Goal: Information Seeking & Learning: Learn about a topic

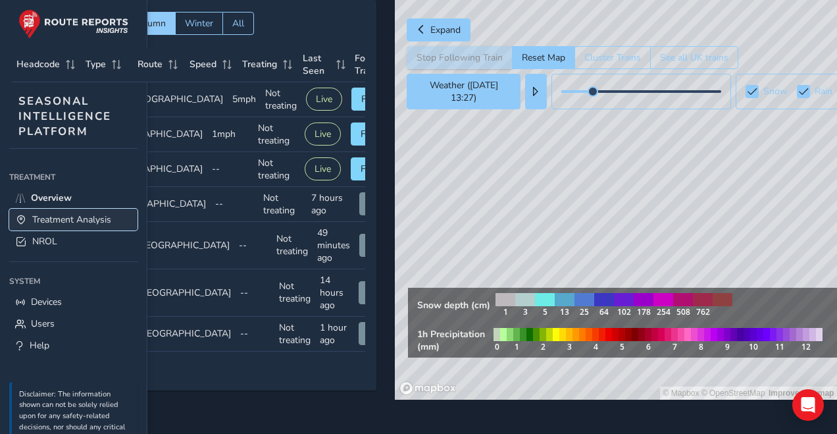
click at [93, 220] on span "Treatment Analysis" at bounding box center [71, 219] width 79 height 13
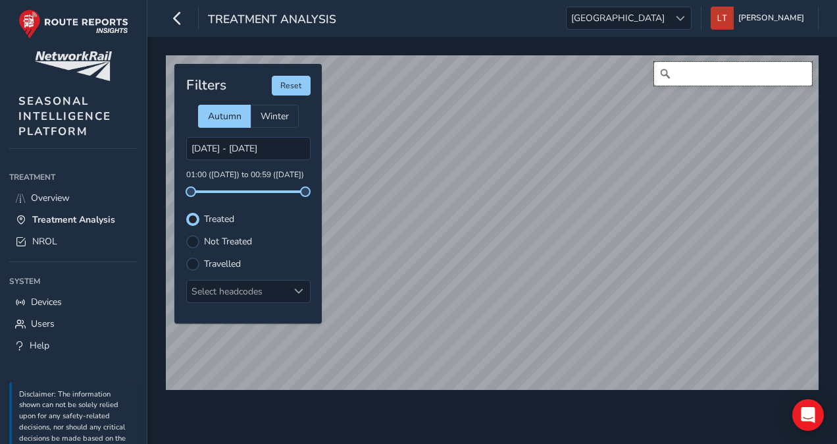
click at [415, 79] on input "Search" at bounding box center [733, 74] width 158 height 24
type input "ais [PERSON_NAME]"
click at [284, 157] on input "[DATE] - [DATE]" at bounding box center [248, 148] width 124 height 23
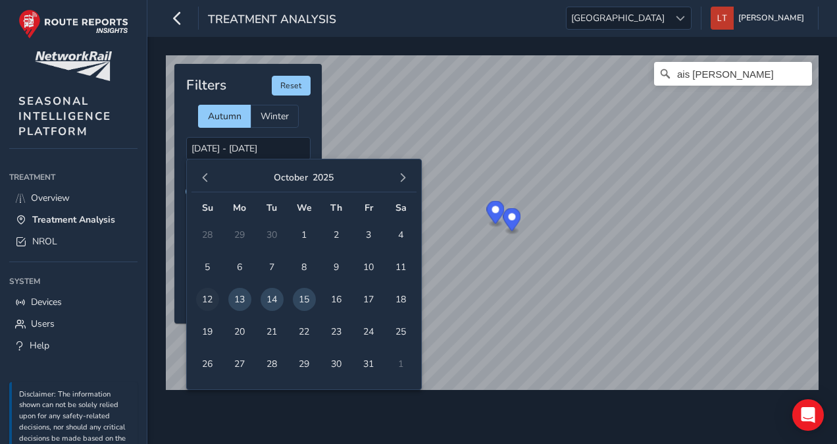
click at [211, 297] on span "12" at bounding box center [207, 299] width 23 height 23
click at [239, 297] on span "13" at bounding box center [239, 299] width 23 height 23
type input "[DATE] - [DATE]"
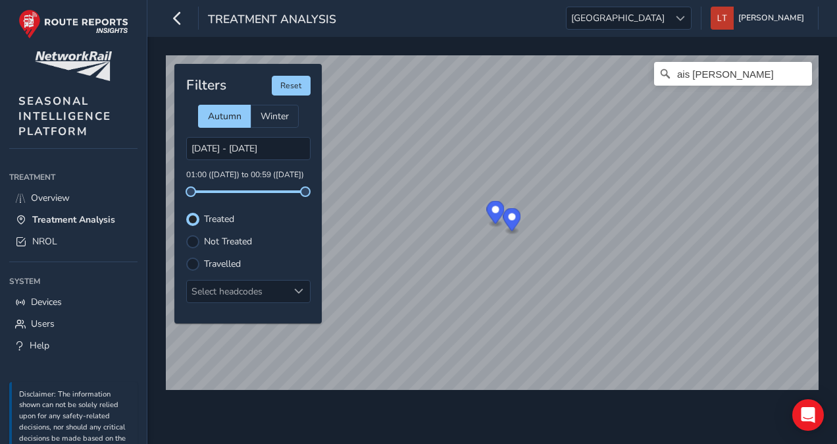
click at [231, 231] on div "Filters Reset Autumn Winter [DATE] - [DATE] 01:00 ([DATE]) to 00:59 ([DATE]) Tr…" at bounding box center [247, 193] width 147 height 259
click at [215, 207] on div "Filters Reset Autumn Winter [DATE] - [DATE] 01:00 ([DATE]) to 00:59 ([DATE]) Tr…" at bounding box center [247, 193] width 147 height 259
click at [225, 240] on label "Not Treated" at bounding box center [228, 241] width 48 height 9
click at [193, 240] on input "Not Treated" at bounding box center [193, 240] width 0 height 0
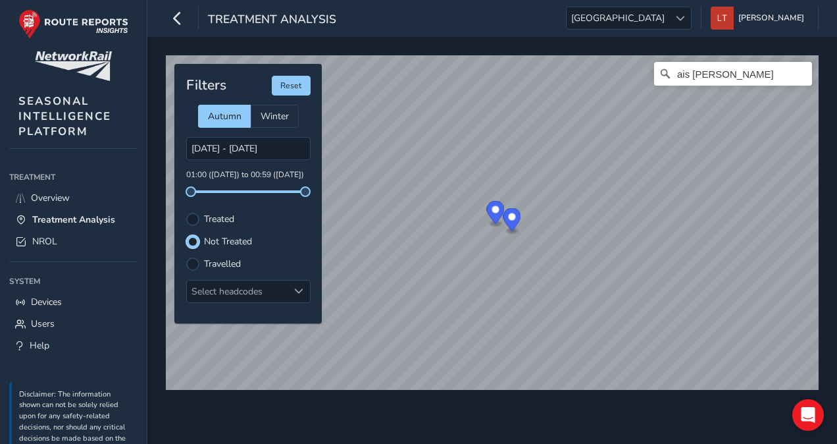
click at [216, 216] on label "Treated" at bounding box center [219, 219] width 30 height 9
click at [193, 218] on input "Treated" at bounding box center [193, 218] width 0 height 0
click at [415, 24] on span "[GEOGRAPHIC_DATA]" at bounding box center [618, 18] width 103 height 22
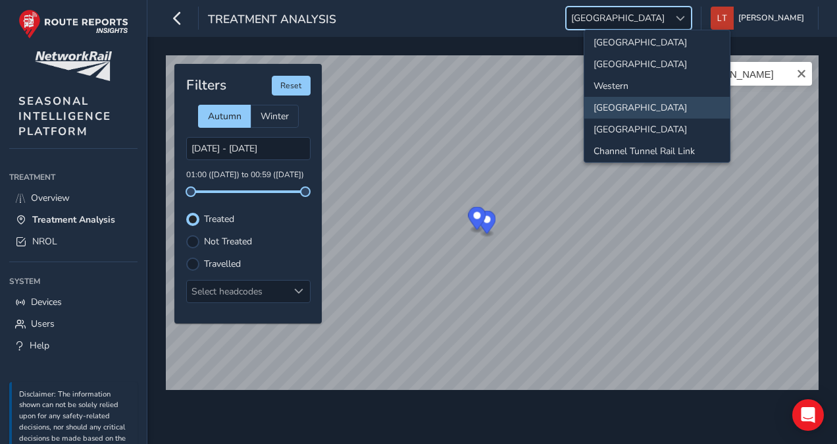
scroll to position [0, 0]
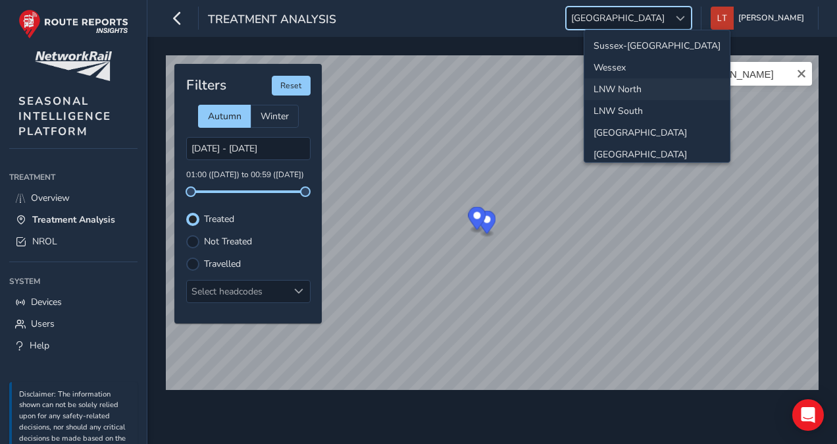
click at [415, 86] on li "LNW North" at bounding box center [656, 89] width 145 height 22
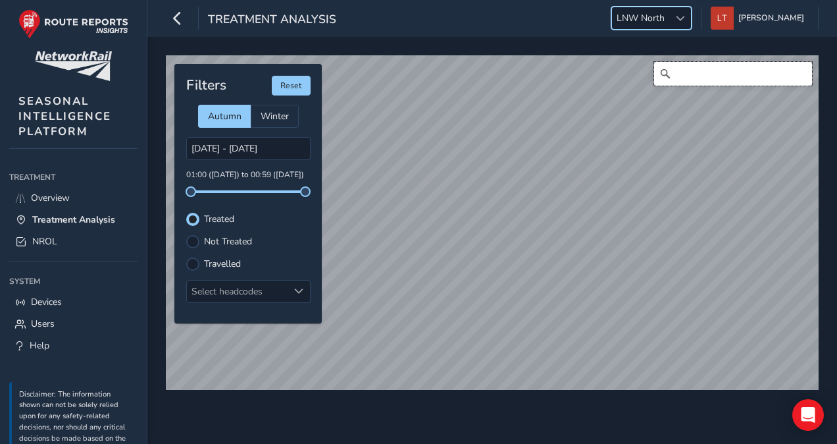
click at [415, 78] on input "Search" at bounding box center [733, 74] width 158 height 24
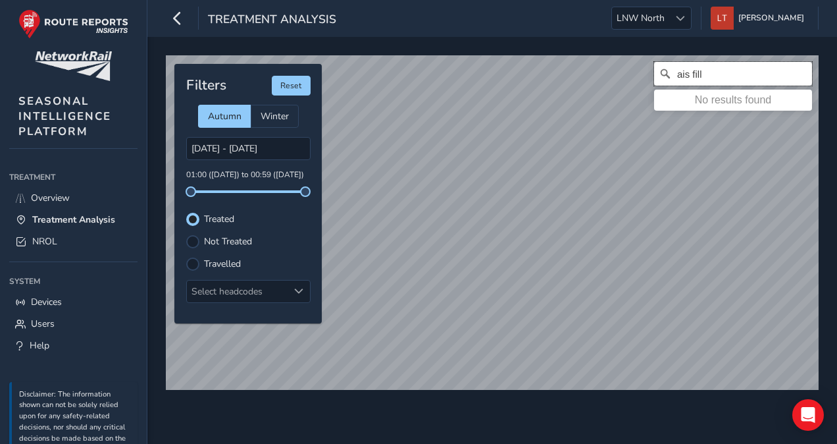
click at [415, 72] on input "ais fill" at bounding box center [733, 74] width 158 height 24
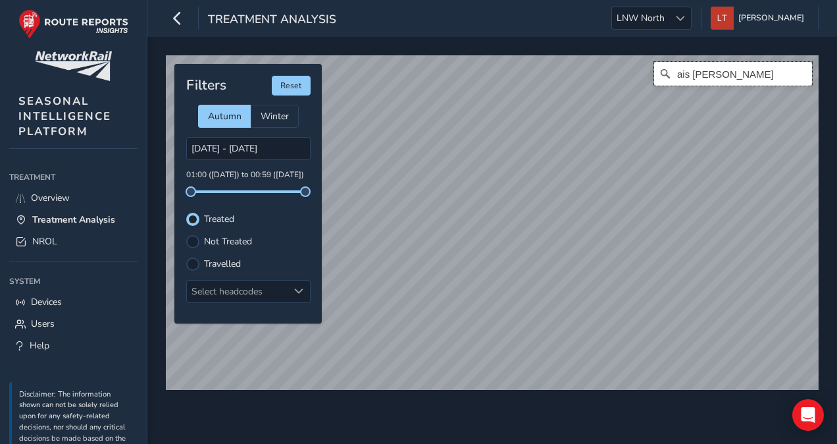
type input "ais [PERSON_NAME]"
click at [415, 71] on input "ais [PERSON_NAME]" at bounding box center [733, 74] width 158 height 24
